Goal: Information Seeking & Learning: Learn about a topic

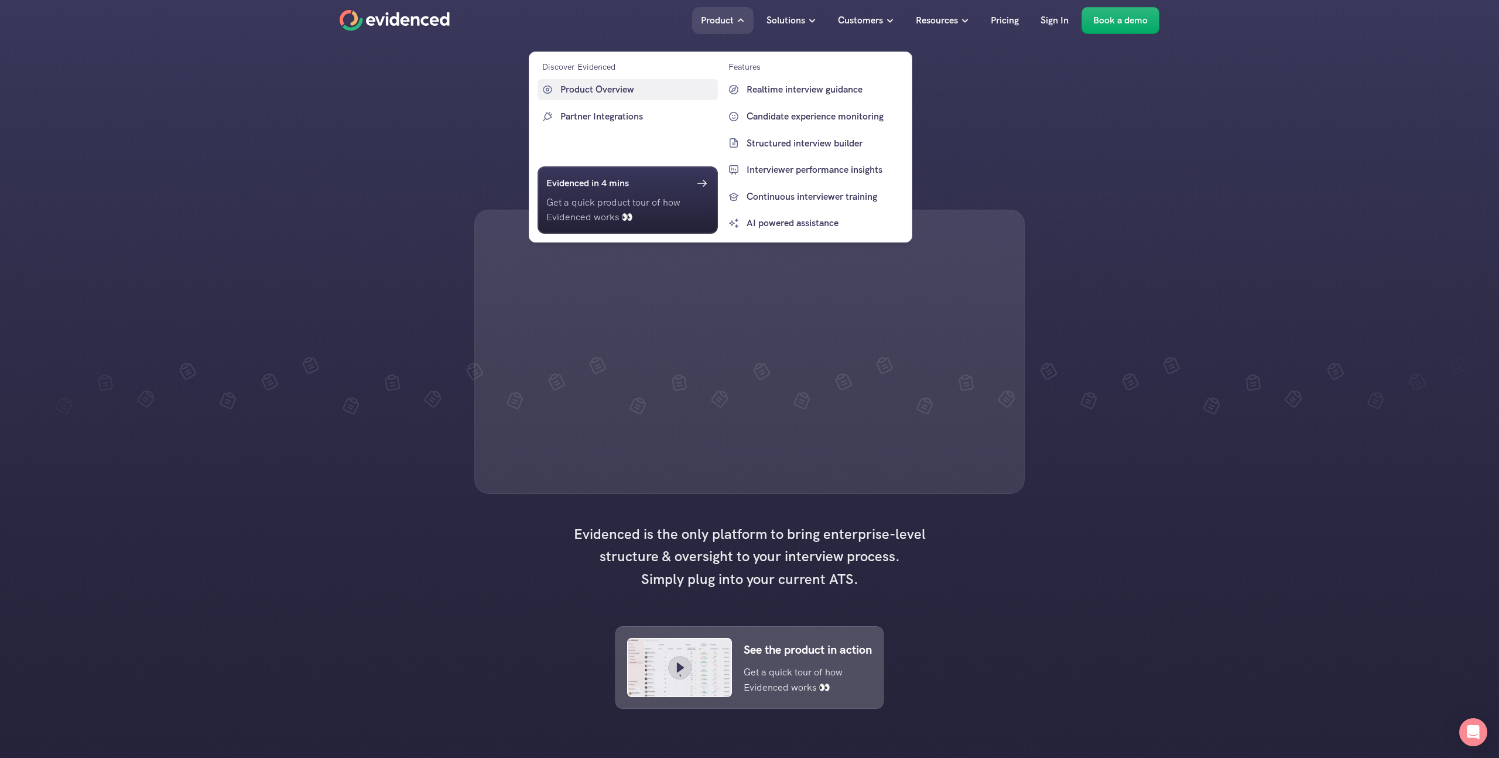
click at [631, 88] on p "Product Overview" at bounding box center [637, 89] width 155 height 15
